Goal: Task Accomplishment & Management: Use online tool/utility

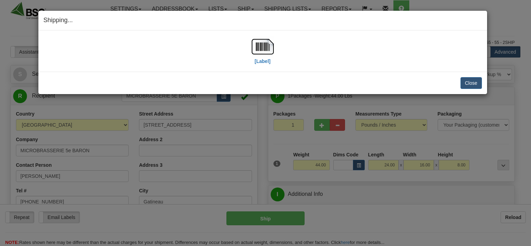
select select "0"
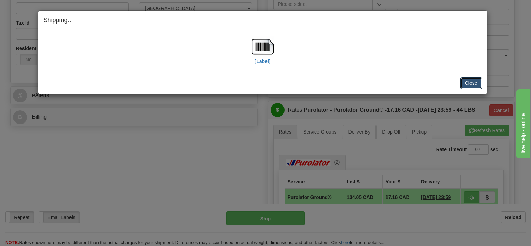
click at [465, 82] on button "Close" at bounding box center [470, 83] width 21 height 12
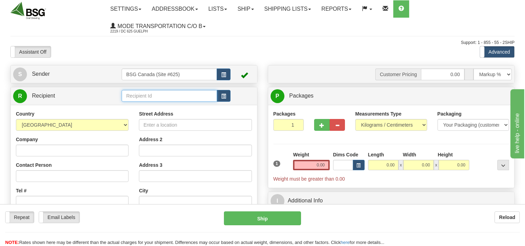
click at [145, 97] on input "text" at bounding box center [169, 96] width 95 height 12
click at [158, 105] on div "NORTHUMBERLAND HILLS" at bounding box center [168, 107] width 88 height 8
type input "NORTHUMBERLAND HILLS"
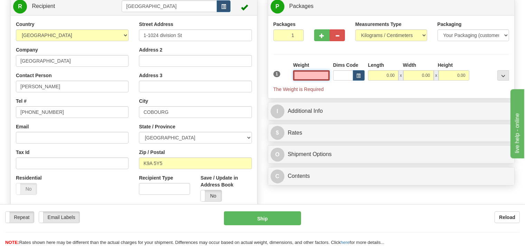
scroll to position [36, 0]
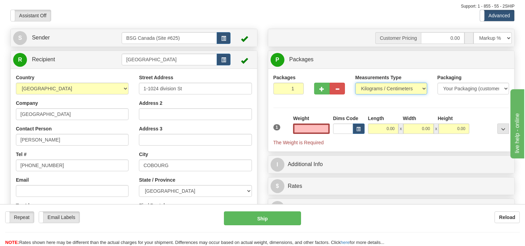
type input "0.00"
click at [355, 83] on select "Pounds / Inches Kilograms / Centimeters" at bounding box center [391, 89] width 72 height 12
click at [302, 124] on input "0.00" at bounding box center [311, 128] width 36 height 10
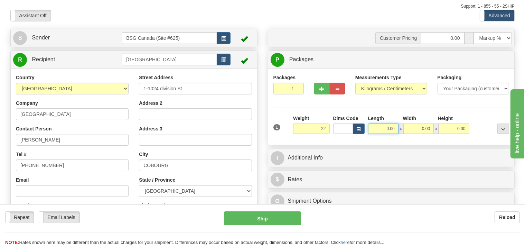
type input "22.00"
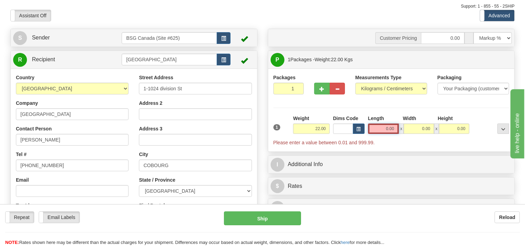
click at [379, 128] on input "0.00" at bounding box center [383, 128] width 31 height 10
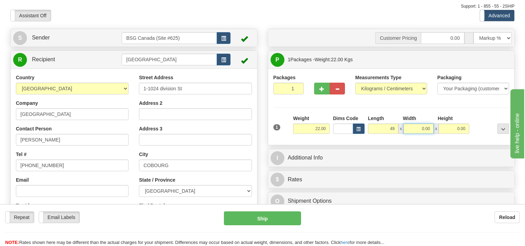
type input "49.00"
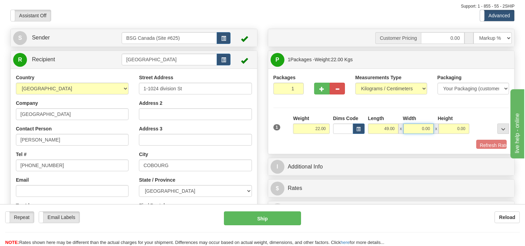
click at [418, 125] on input "0.00" at bounding box center [418, 128] width 30 height 10
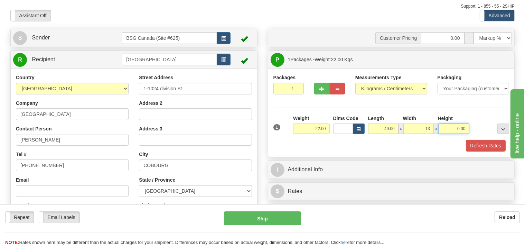
type input "13.00"
click at [446, 129] on input "0.00" at bounding box center [453, 128] width 30 height 10
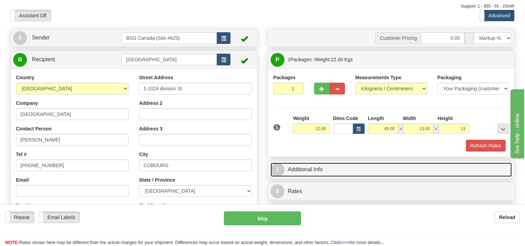
type input "13.00"
click at [313, 171] on link "I Additional Info" at bounding box center [391, 169] width 241 height 14
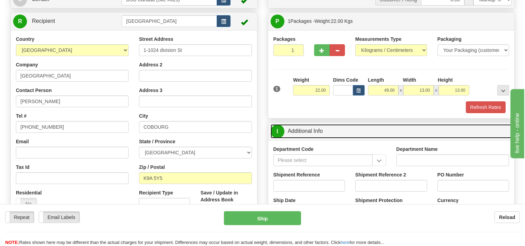
scroll to position [109, 0]
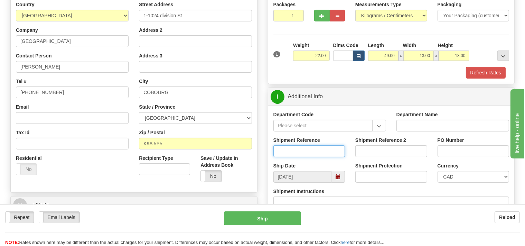
click at [280, 151] on input "Shipment Reference" at bounding box center [309, 151] width 72 height 12
type input "SO170-149554"
click at [482, 73] on button "Refresh Rates" at bounding box center [486, 73] width 40 height 12
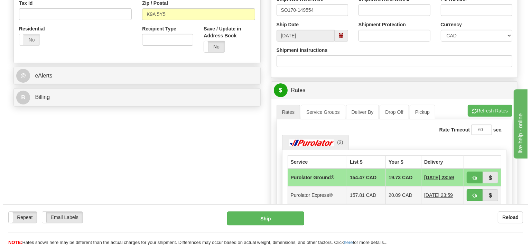
scroll to position [255, 0]
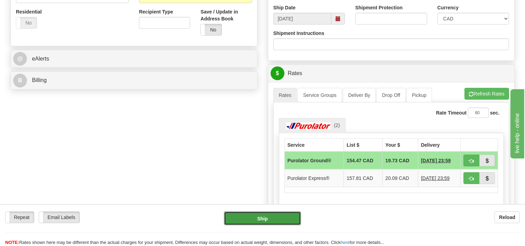
click at [287, 215] on button "Ship" at bounding box center [262, 218] width 77 height 14
type input "260"
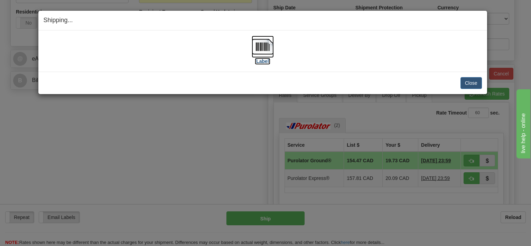
click at [263, 50] on img at bounding box center [263, 47] width 22 height 22
